Goal: Information Seeking & Learning: Learn about a topic

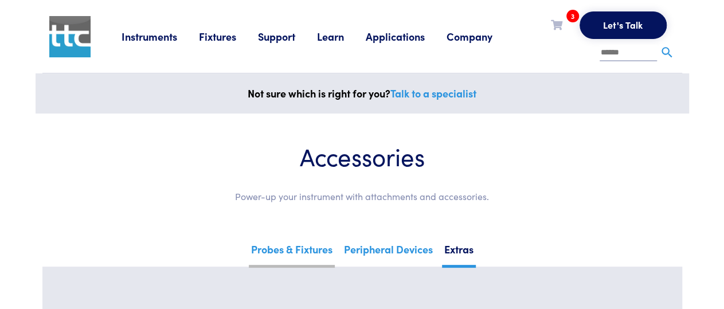
click at [259, 244] on link "Probes & Fixtures" at bounding box center [292, 254] width 86 height 28
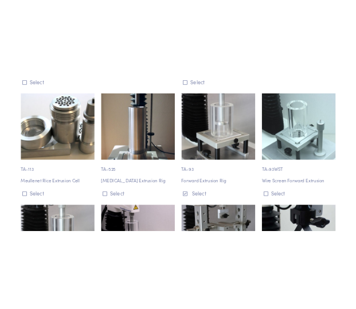
scroll to position [6631, 0]
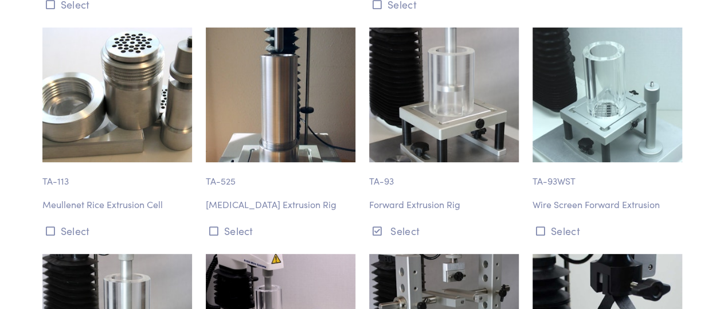
click at [472, 177] on div "TA-93 Forward Extrusion Rig Select" at bounding box center [443, 134] width 163 height 213
click at [620, 126] on img at bounding box center [608, 95] width 150 height 135
click at [703, 104] on body "Instruments Texture Analyzers Measure any physical product characteristic. TA.X…" at bounding box center [362, 16] width 724 height 13295
click at [693, 112] on body "Instruments Texture Analyzers Measure any physical product characteristic. TA.X…" at bounding box center [362, 16] width 724 height 13295
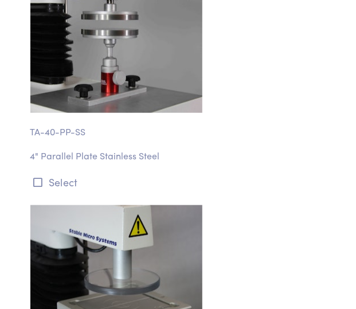
scroll to position [6630, 0]
click at [298, 93] on div "TA-40-PP-SS 4" Parallel Plate Stainless Steel Select" at bounding box center [179, 74] width 310 height 233
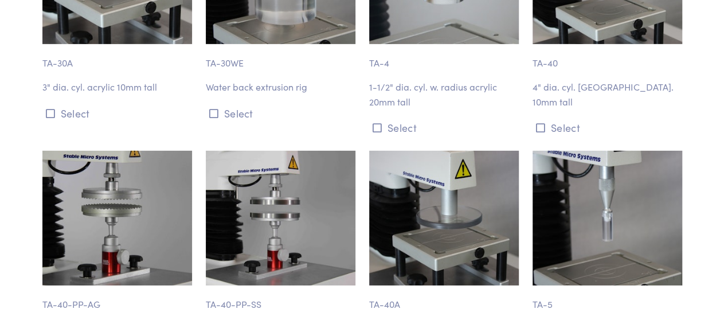
scroll to position [0, 0]
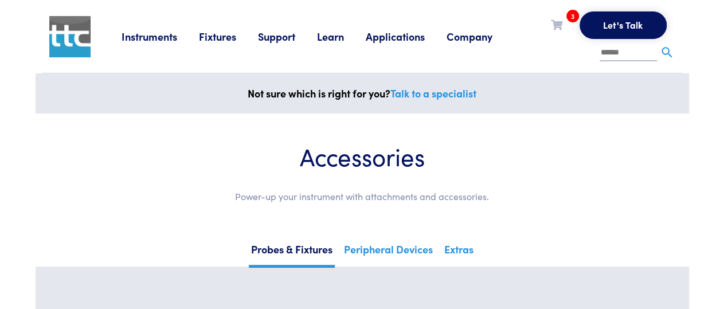
click at [603, 43] on li at bounding box center [638, 50] width 76 height 23
click at [610, 52] on input "text" at bounding box center [628, 53] width 57 height 17
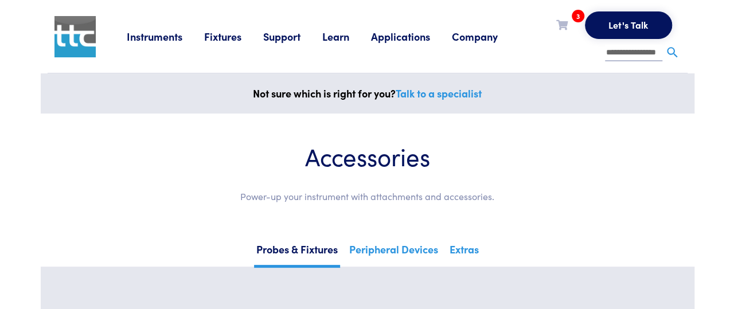
scroll to position [0, 7]
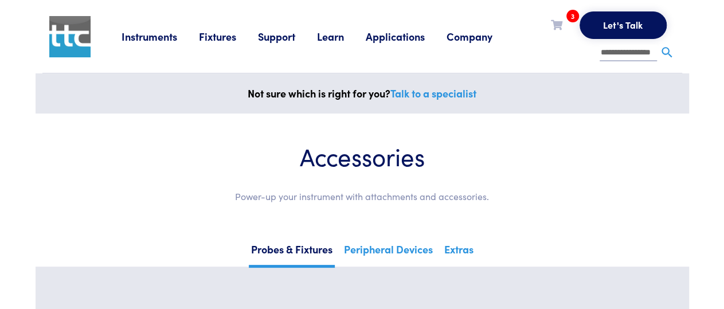
type input "**********"
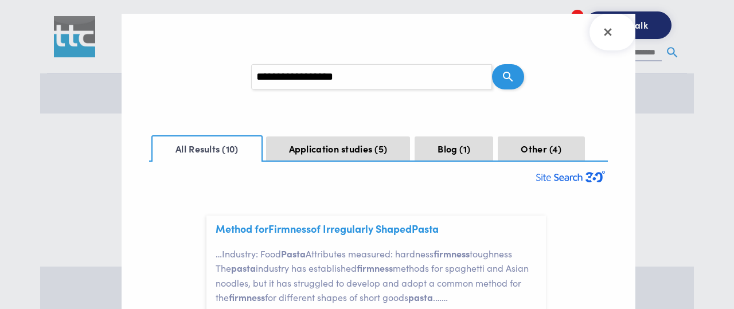
scroll to position [33, 17]
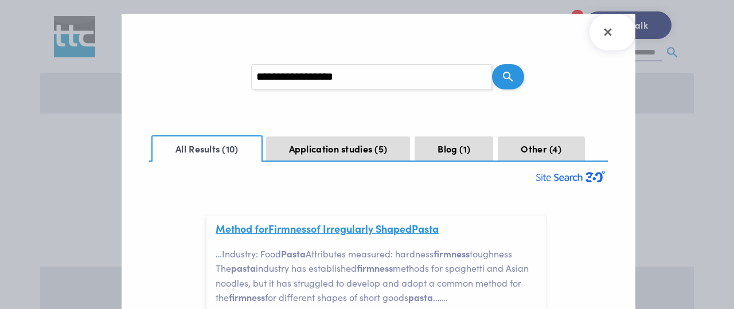
click at [362, 228] on link "Method for Firmness of Irregularly Shaped Pasta" at bounding box center [327, 228] width 223 height 14
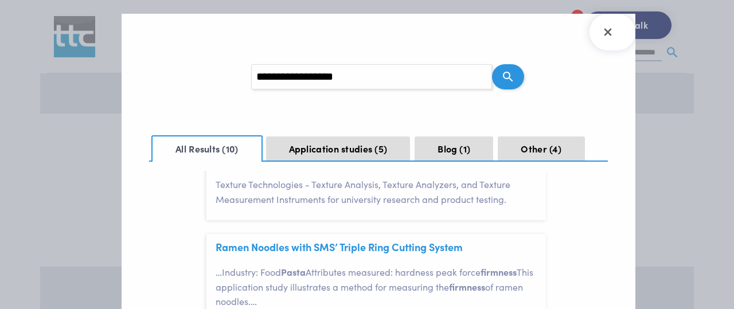
scroll to position [0, 0]
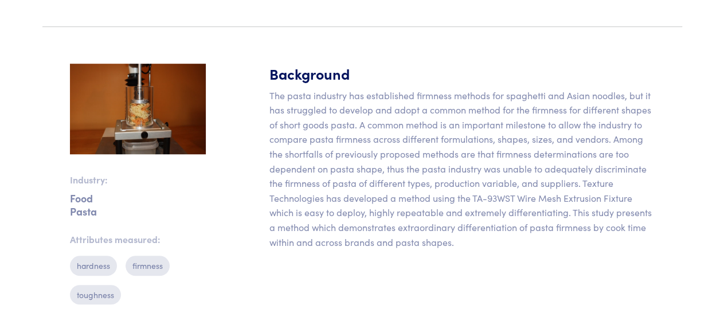
scroll to position [350, 0]
click at [414, 73] on h5 "Background" at bounding box center [461, 73] width 385 height 20
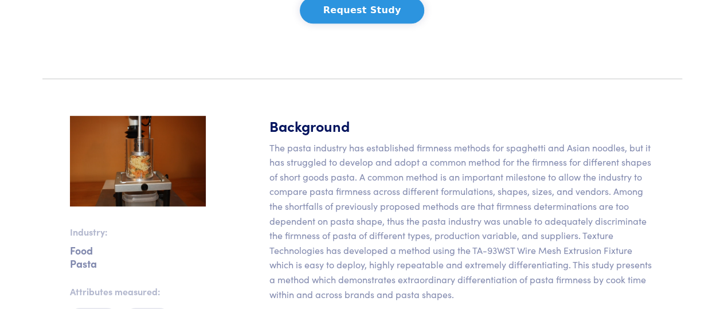
scroll to position [298, 0]
